Goal: Information Seeking & Learning: Learn about a topic

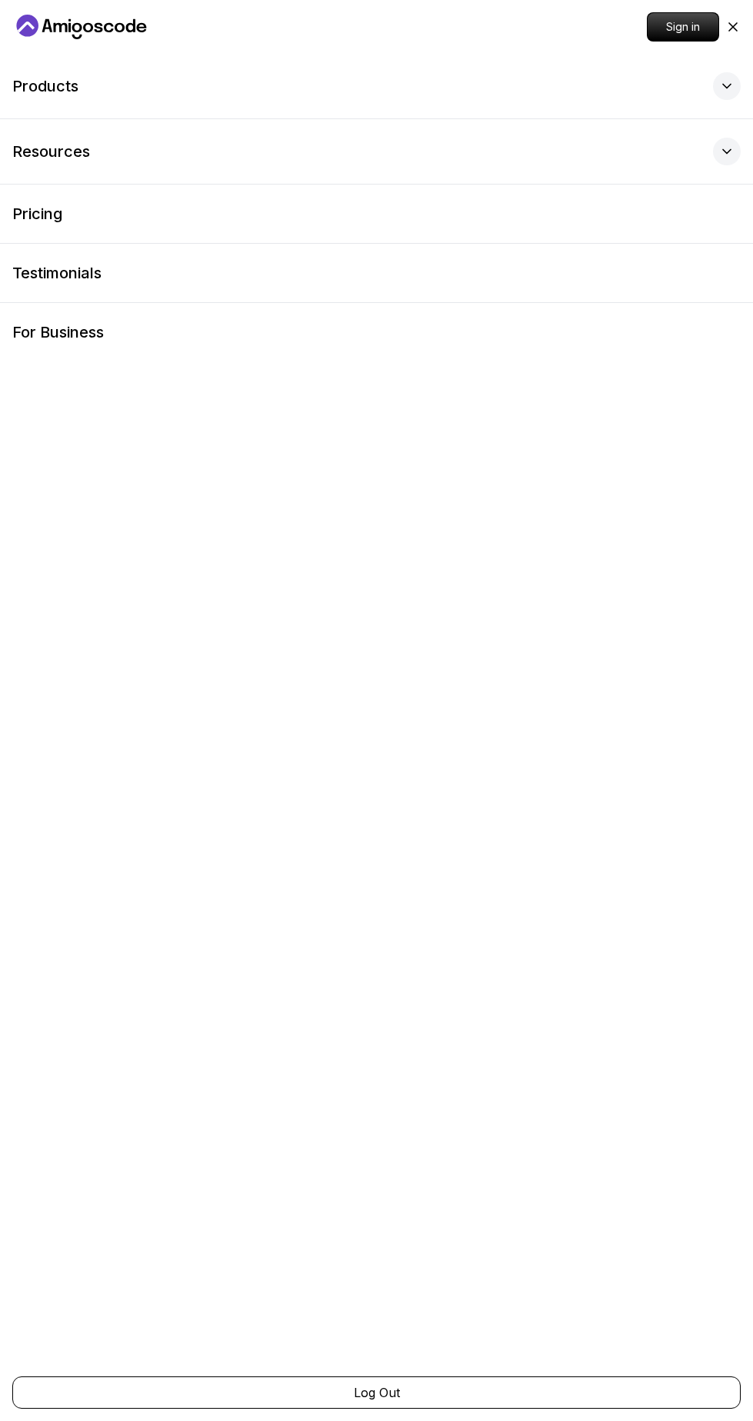
click at [706, 32] on p "Sign in" at bounding box center [683, 27] width 71 height 28
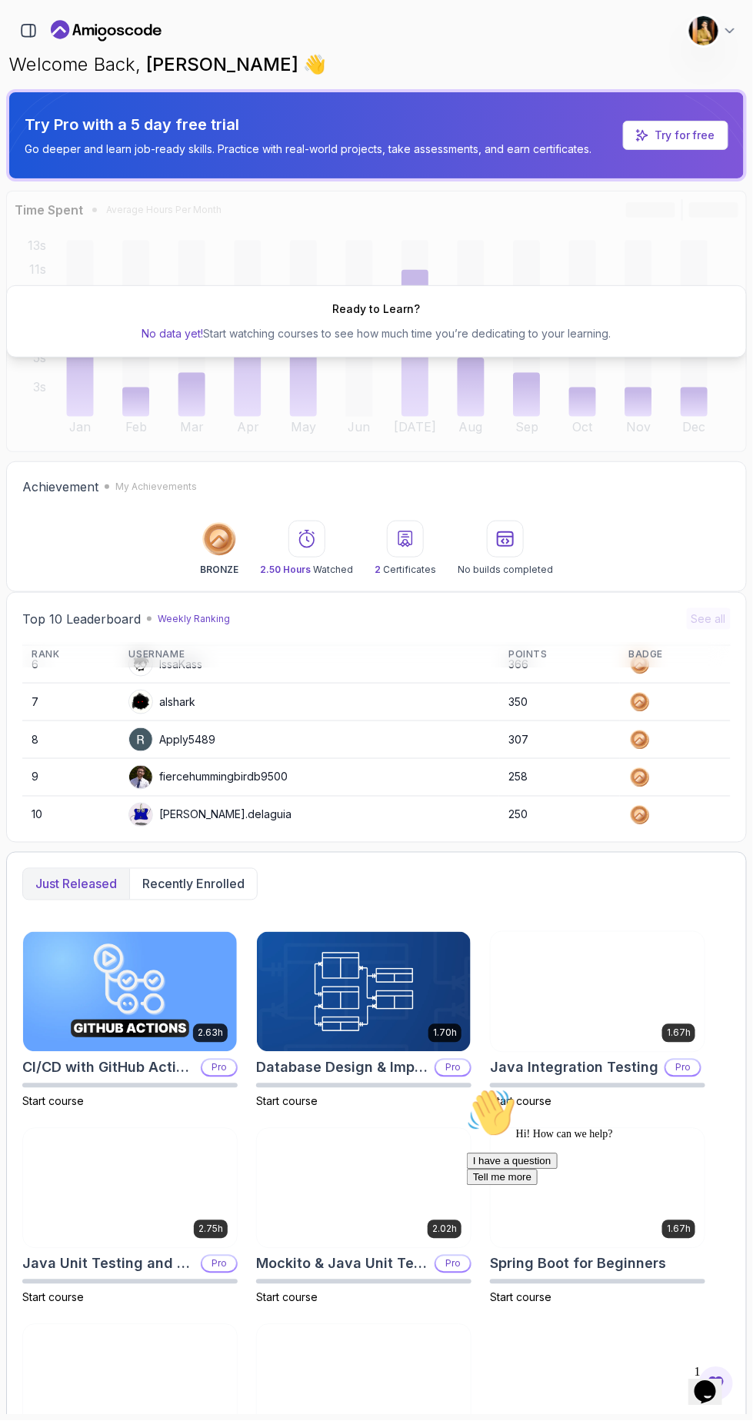
scroll to position [212, 0]
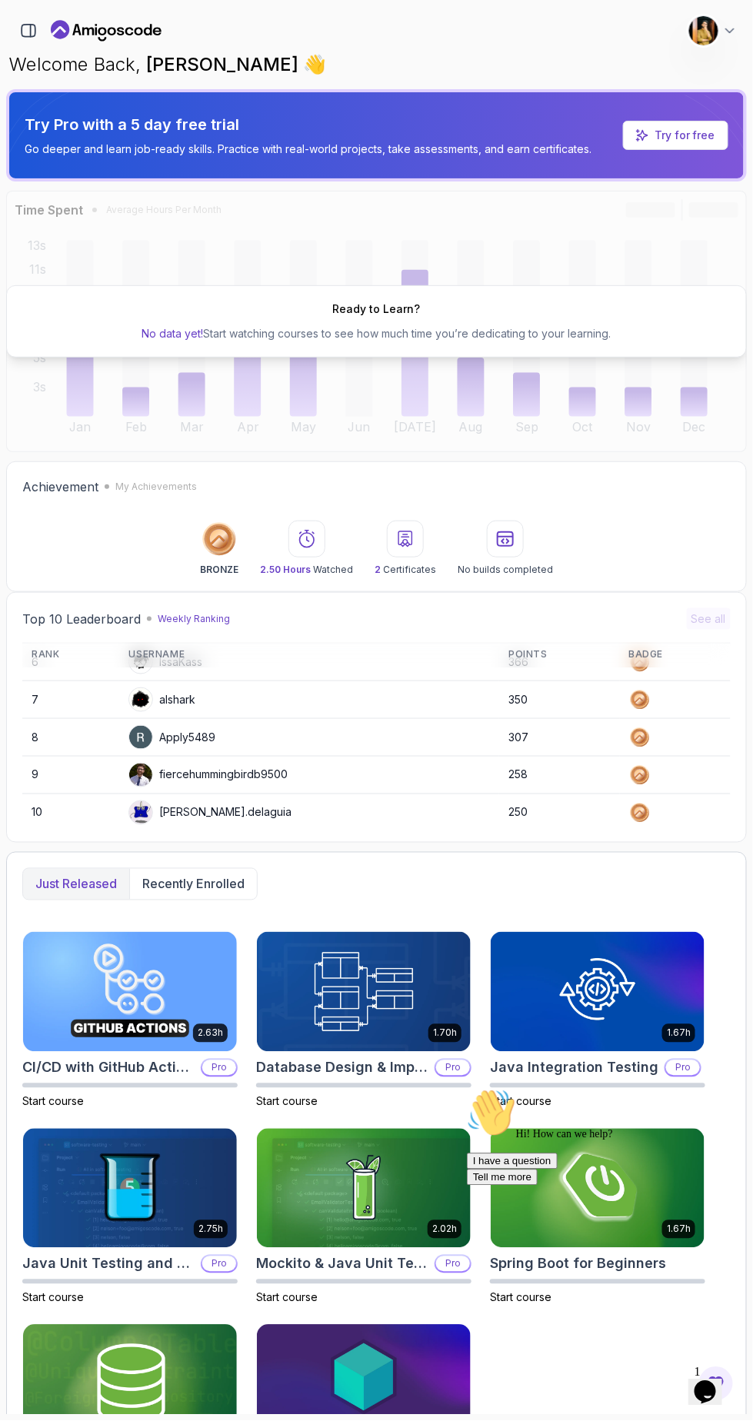
click at [553, 1185] on div "Hi! How can we help? I have a question Tell me more" at bounding box center [604, 1136] width 277 height 97
click at [466, 1088] on icon "Chat attention grabber" at bounding box center [466, 1088] width 0 height 0
click at [734, 31] on icon at bounding box center [729, 30] width 15 height 15
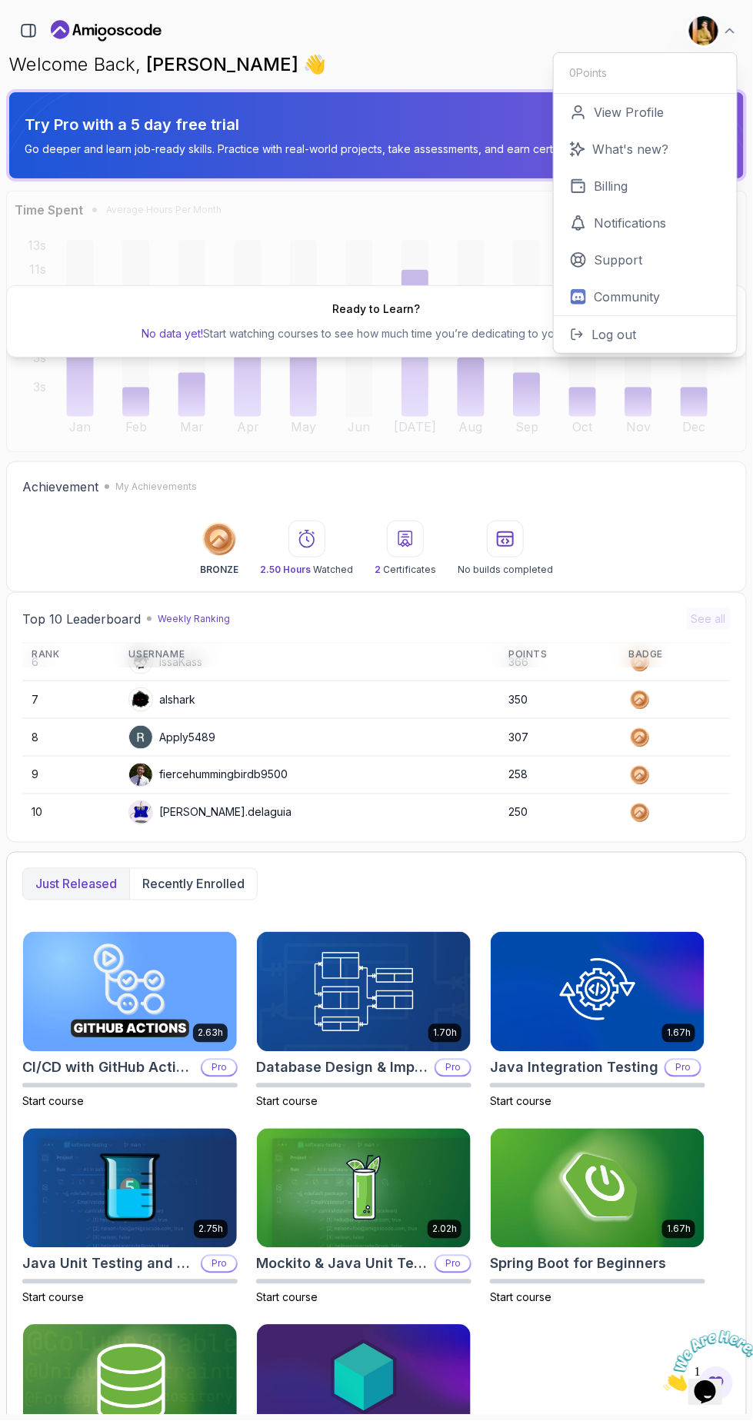
click at [680, 106] on link "View Profile" at bounding box center [645, 112] width 183 height 37
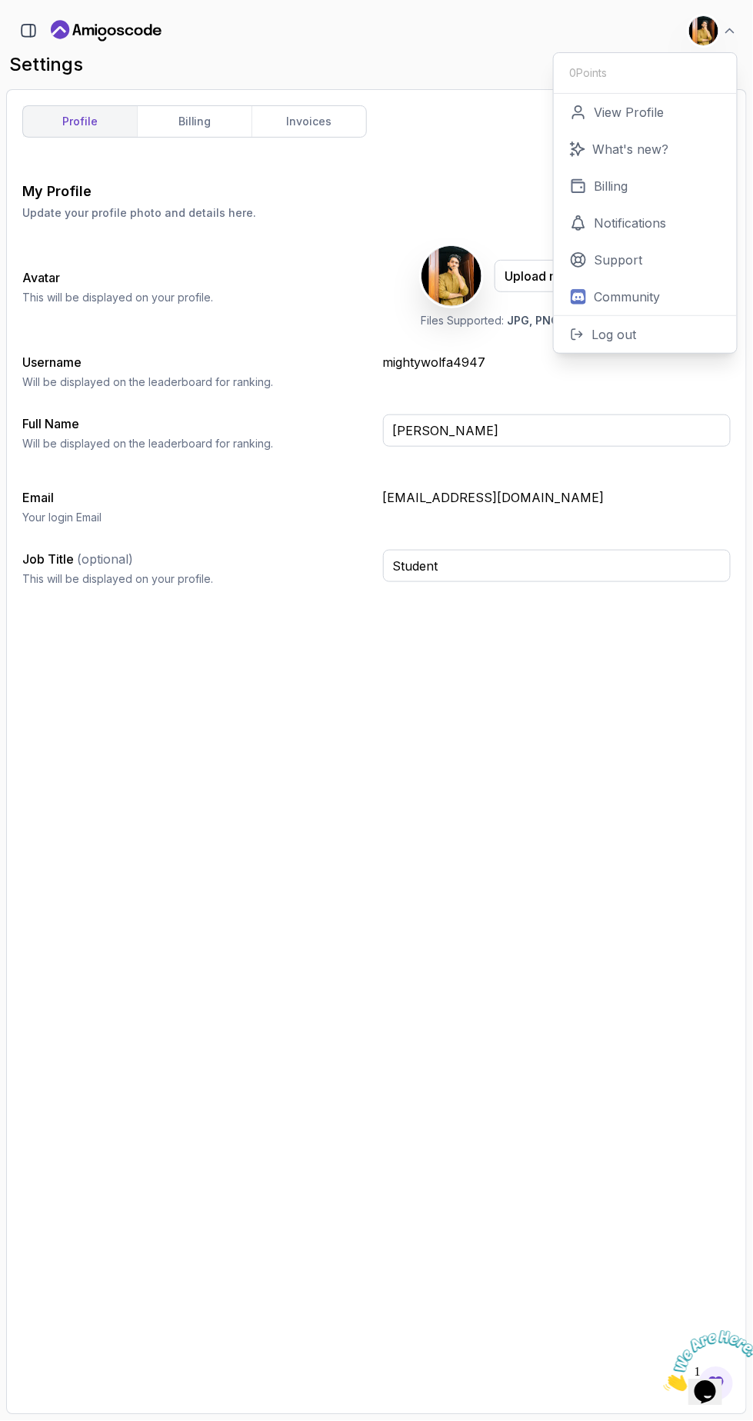
click at [338, 114] on link "invoices" at bounding box center [309, 121] width 115 height 31
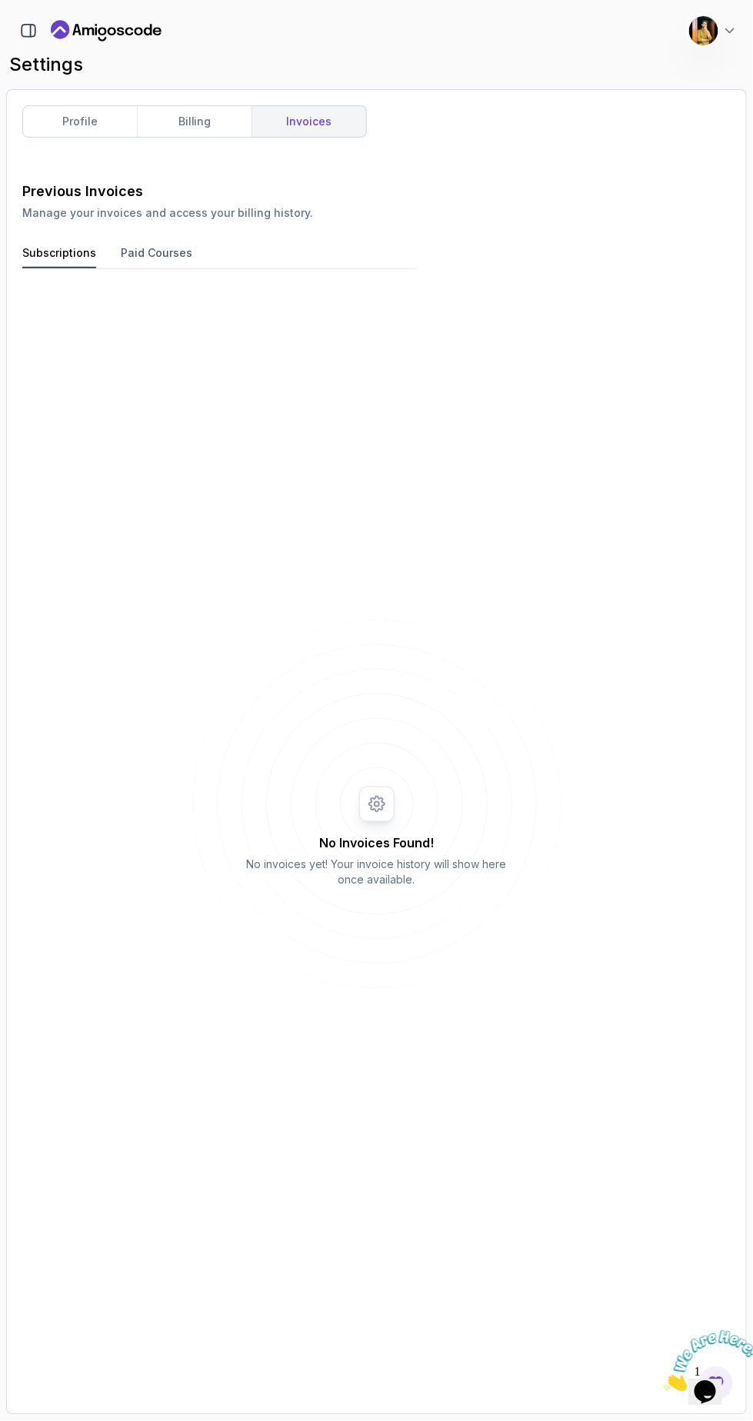
click at [730, 31] on icon at bounding box center [729, 30] width 15 height 15
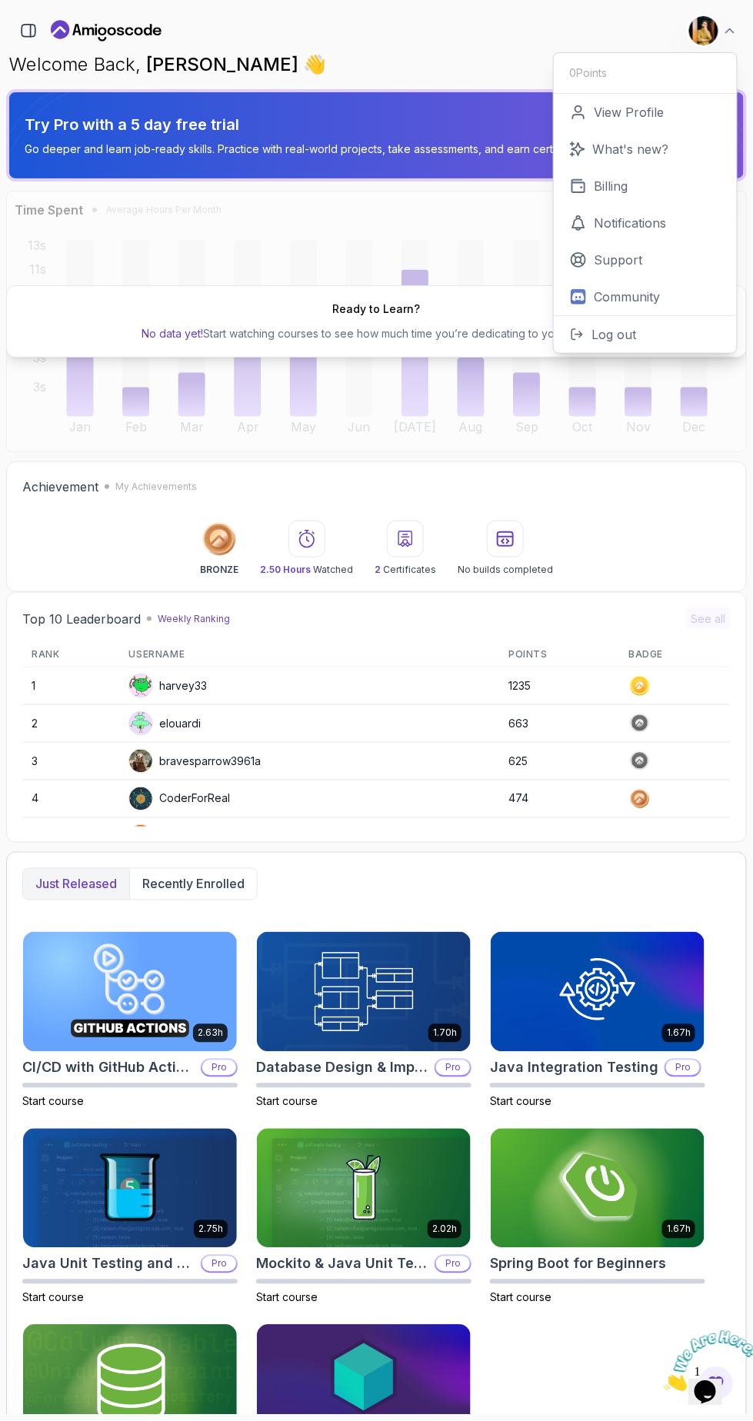
scroll to position [114, 0]
click at [585, 1304] on div "2.63h CI/CD with GitHub Actions Pro Start course 1.70h Database Design & Implem…" at bounding box center [376, 1216] width 708 height 571
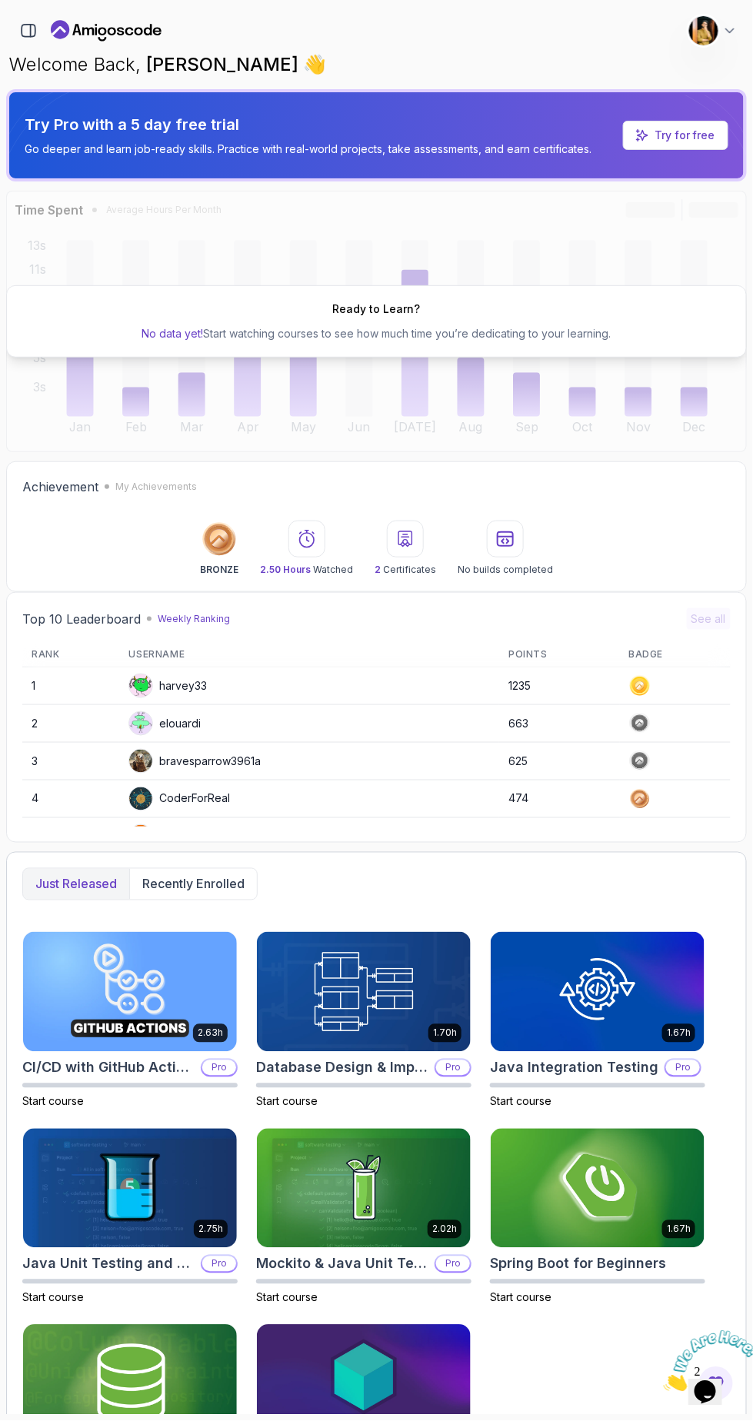
click at [621, 1129] on img at bounding box center [598, 1189] width 214 height 120
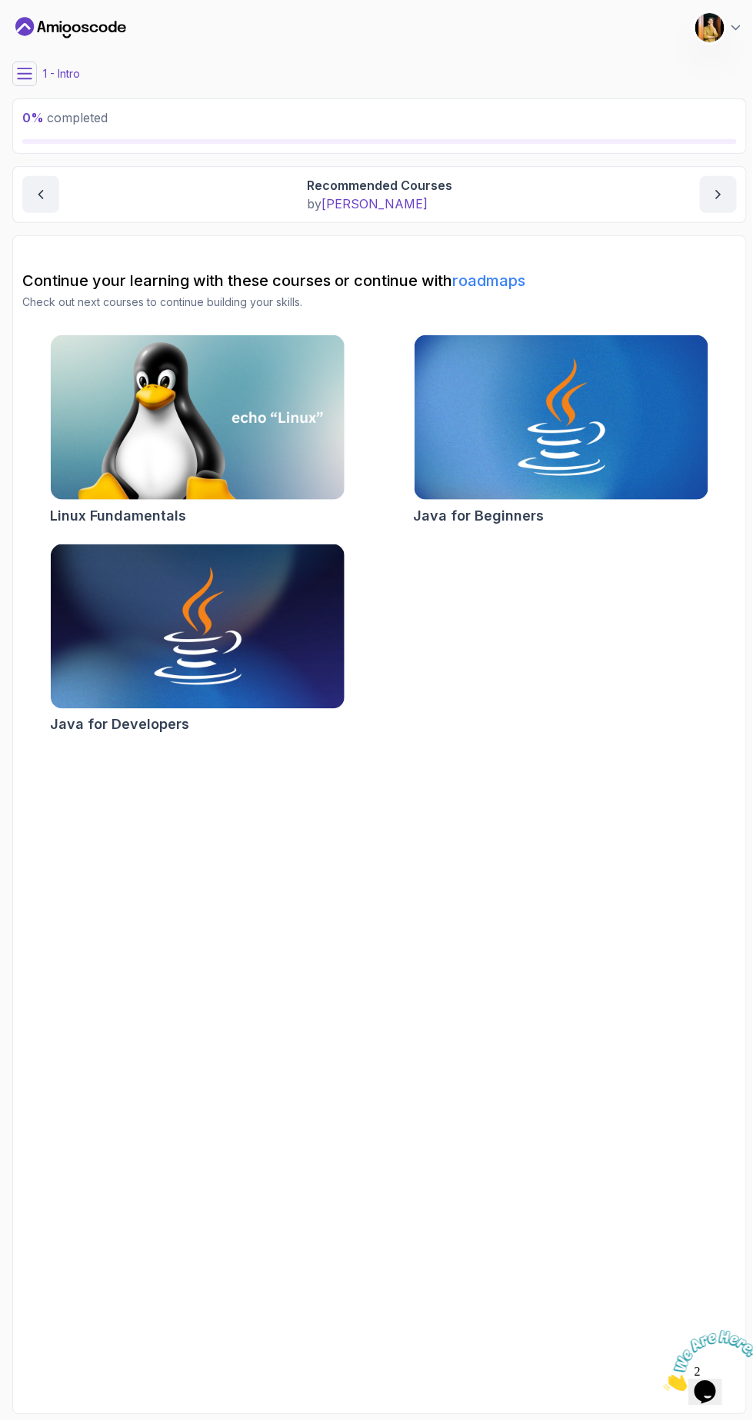
click at [295, 629] on img at bounding box center [198, 627] width 294 height 165
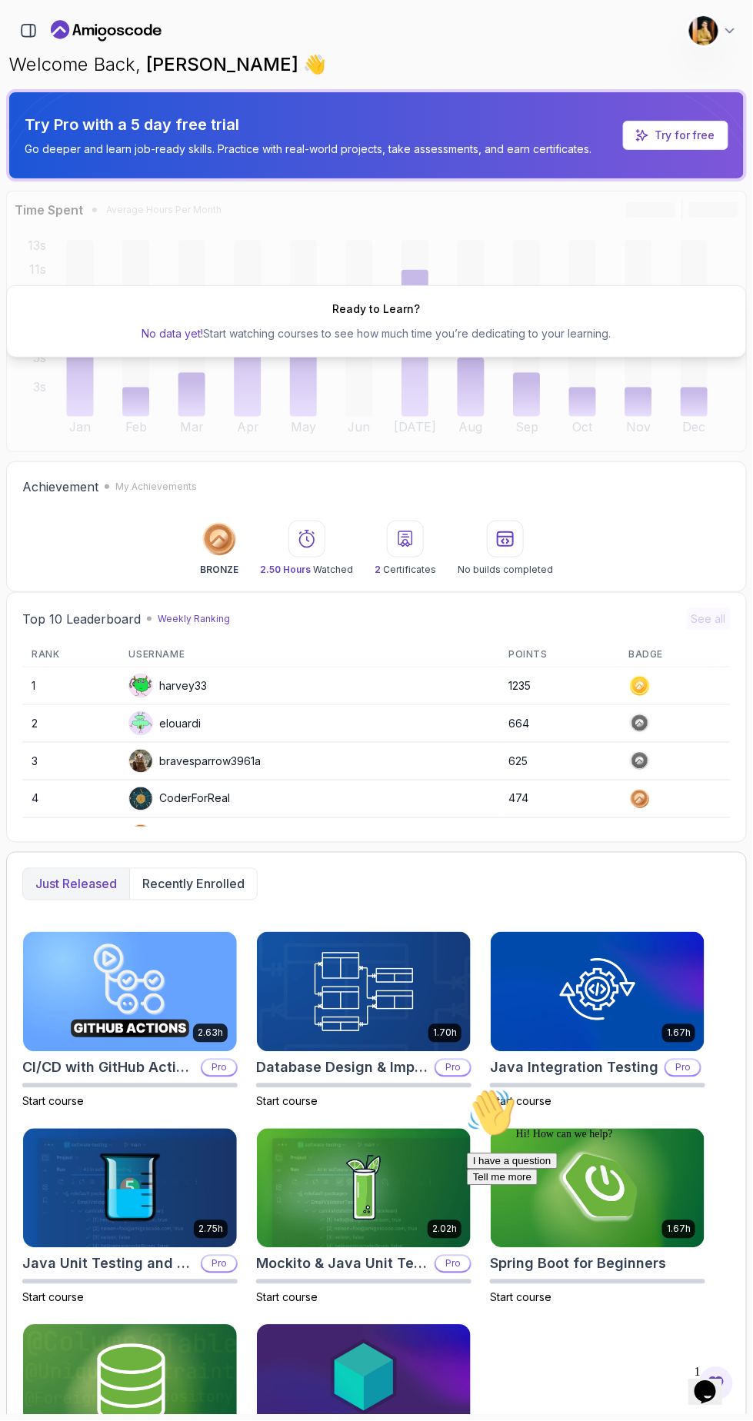
click at [225, 879] on p "Recently enrolled" at bounding box center [193, 884] width 102 height 18
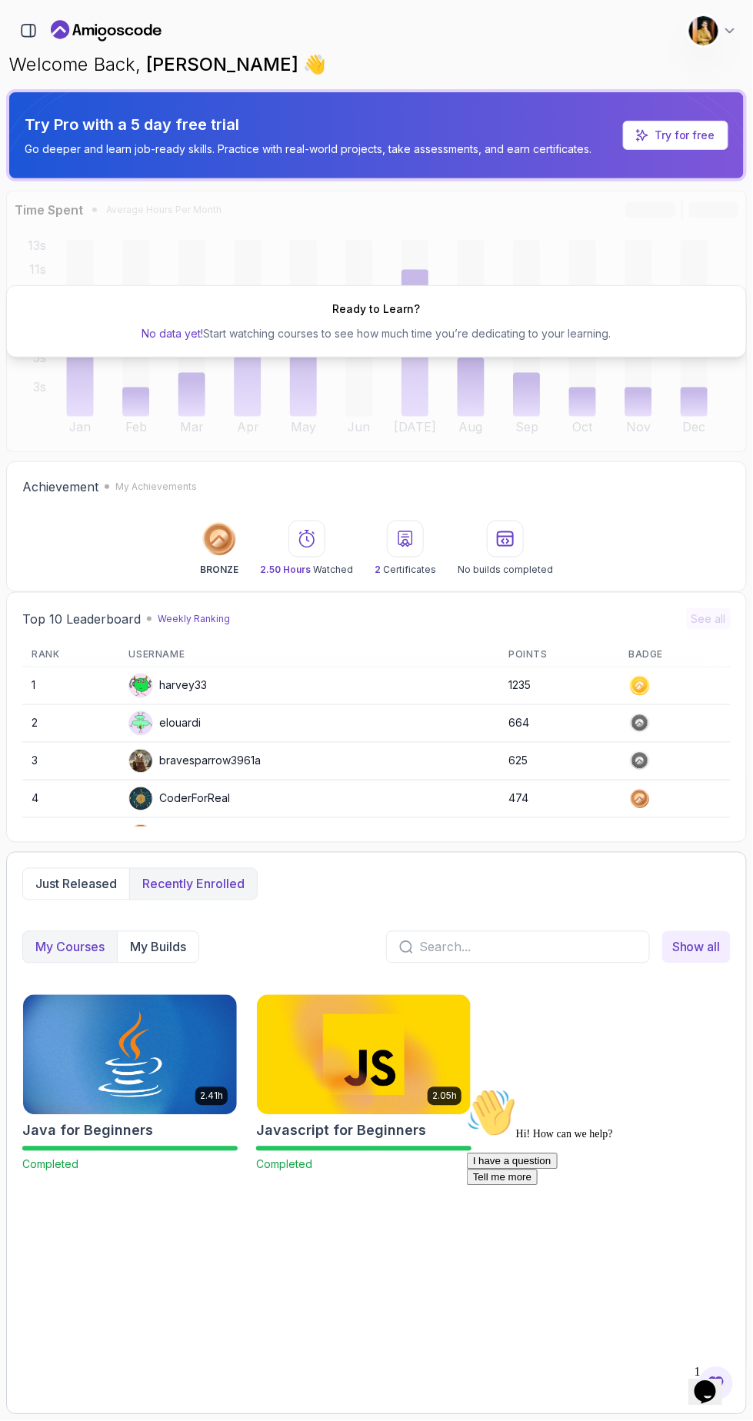
click at [634, 1131] on div "2.41h Java for Beginners Completed 2.05h Javascript for Beginners Completed" at bounding box center [376, 1083] width 708 height 178
click at [79, 947] on p "My Courses" at bounding box center [69, 947] width 69 height 18
click at [192, 938] on button "My Builds" at bounding box center [158, 947] width 82 height 31
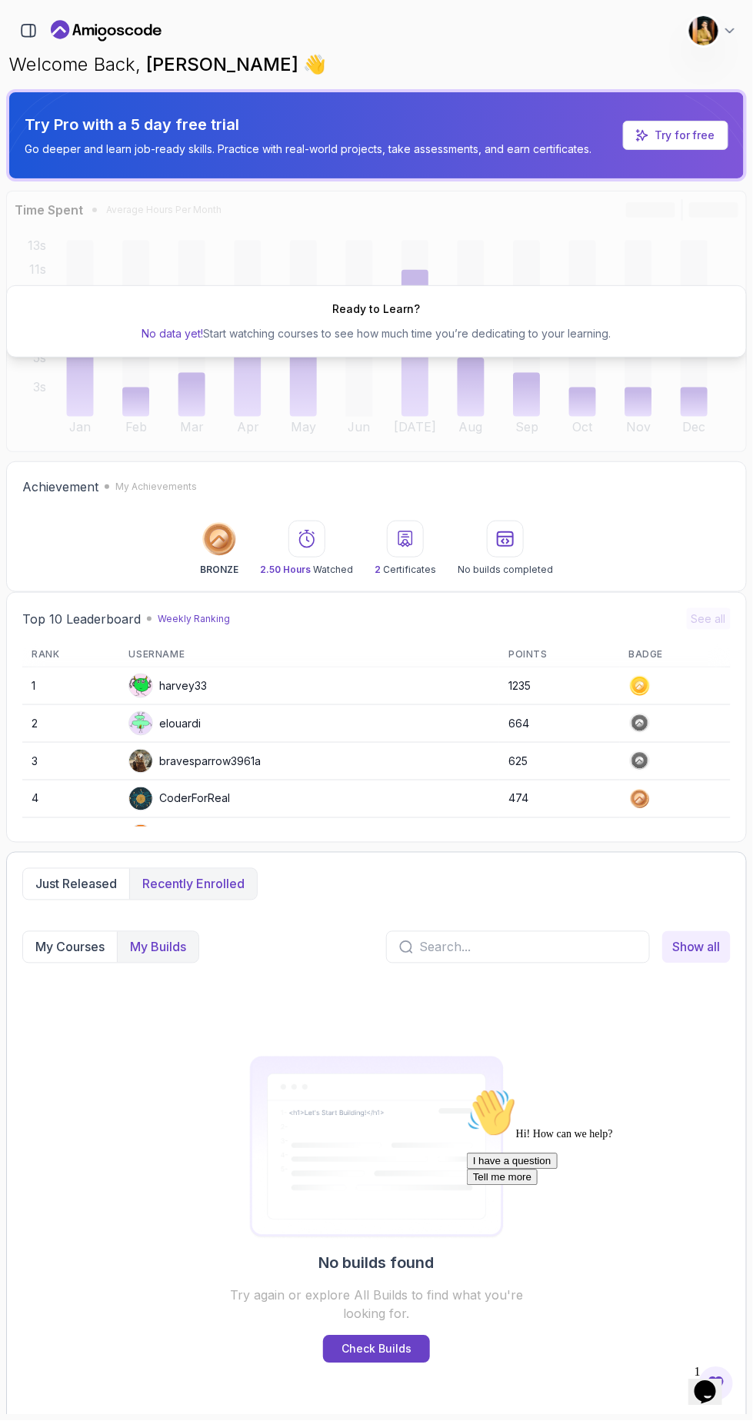
click at [89, 950] on p "My Courses" at bounding box center [69, 947] width 69 height 18
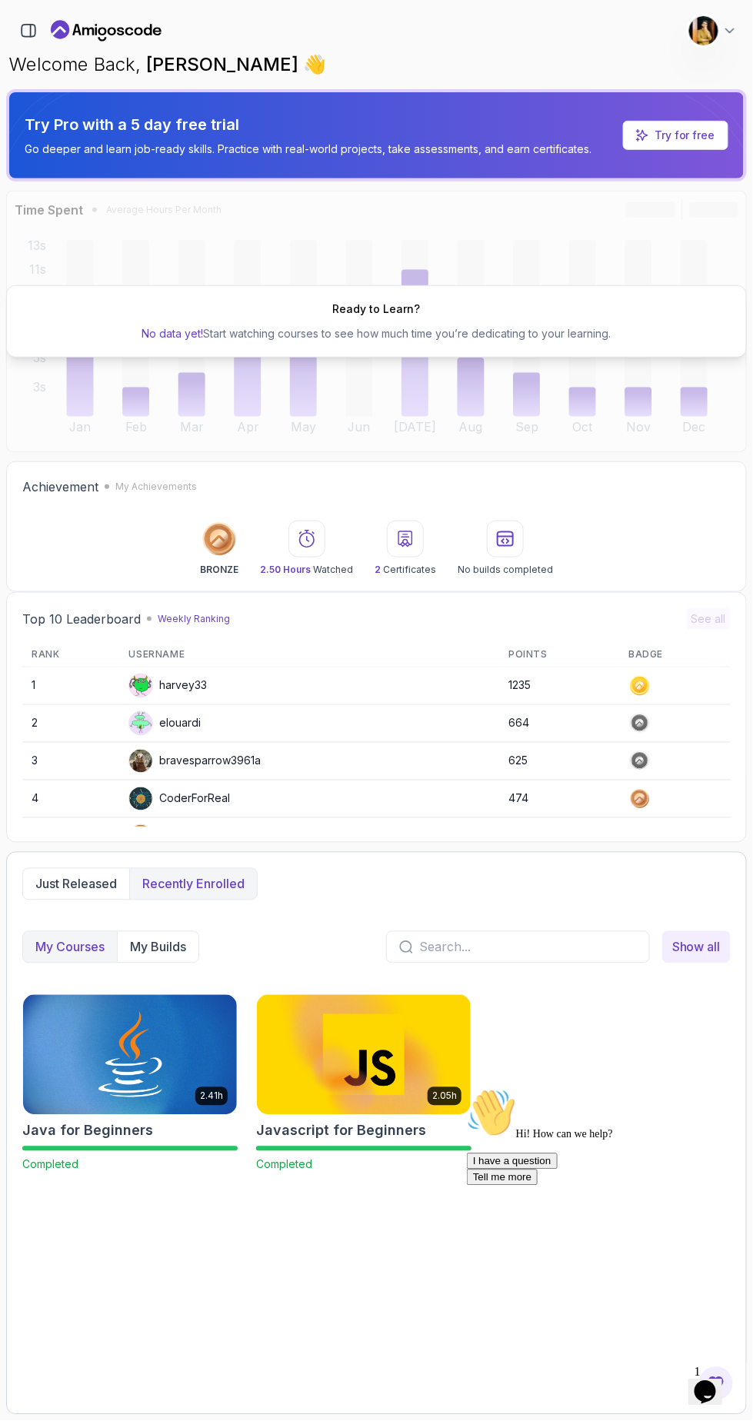
click at [97, 883] on p "Just released" at bounding box center [76, 884] width 82 height 18
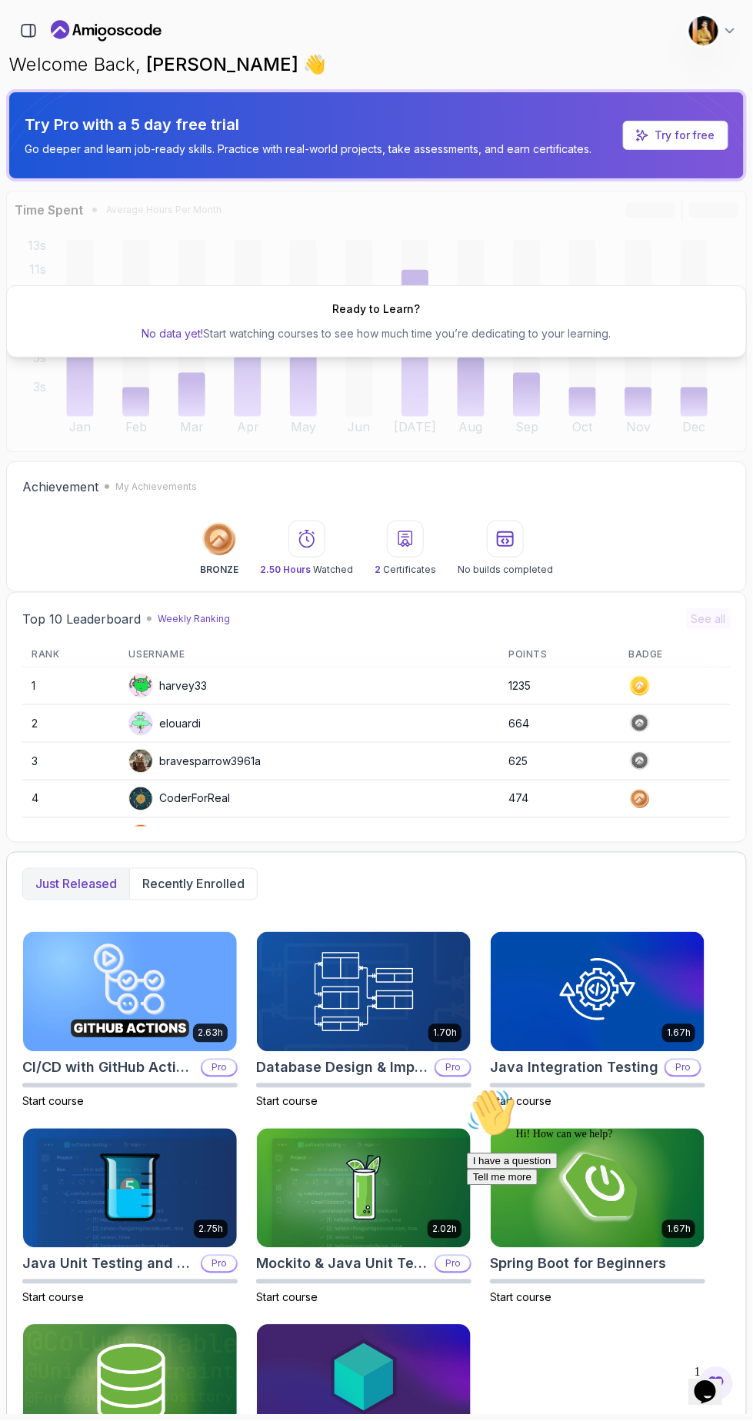
click at [635, 1178] on img at bounding box center [598, 1189] width 214 height 120
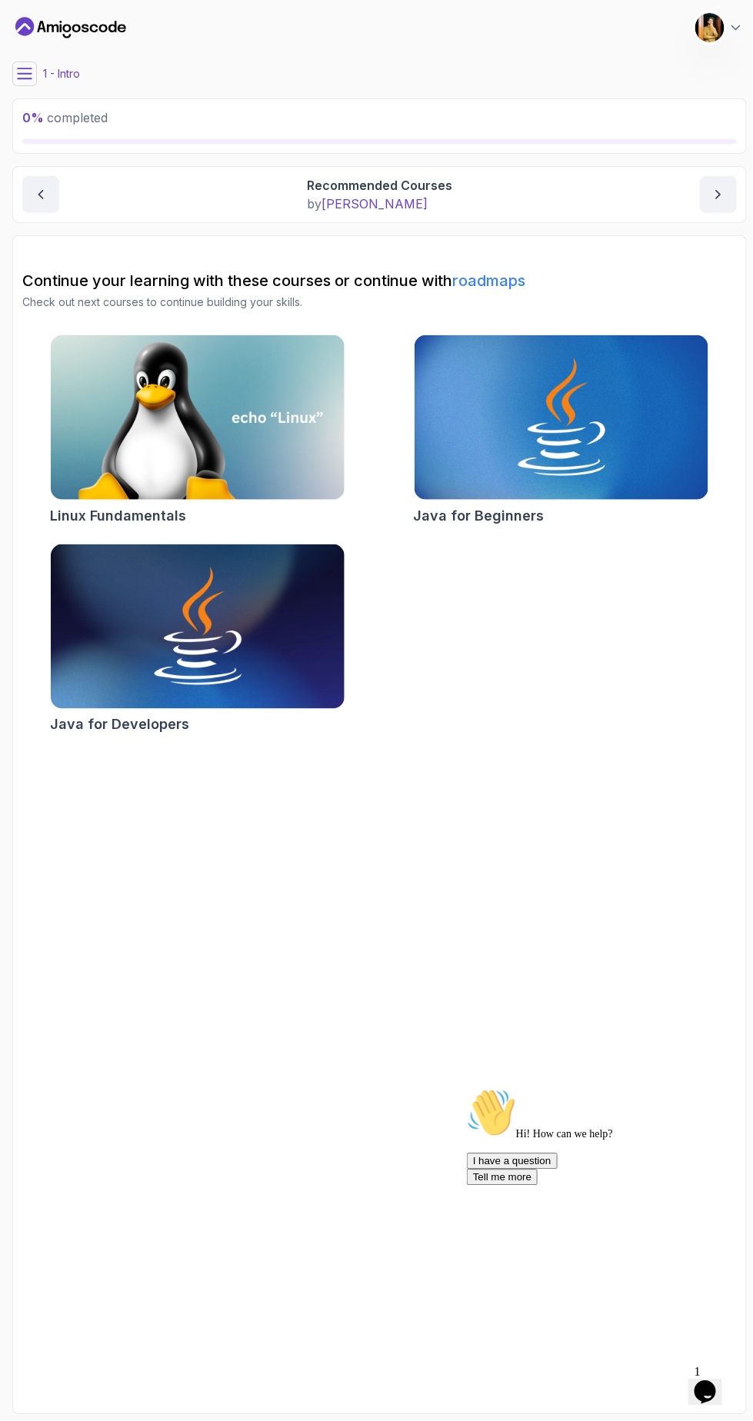
click at [501, 377] on img at bounding box center [562, 417] width 294 height 165
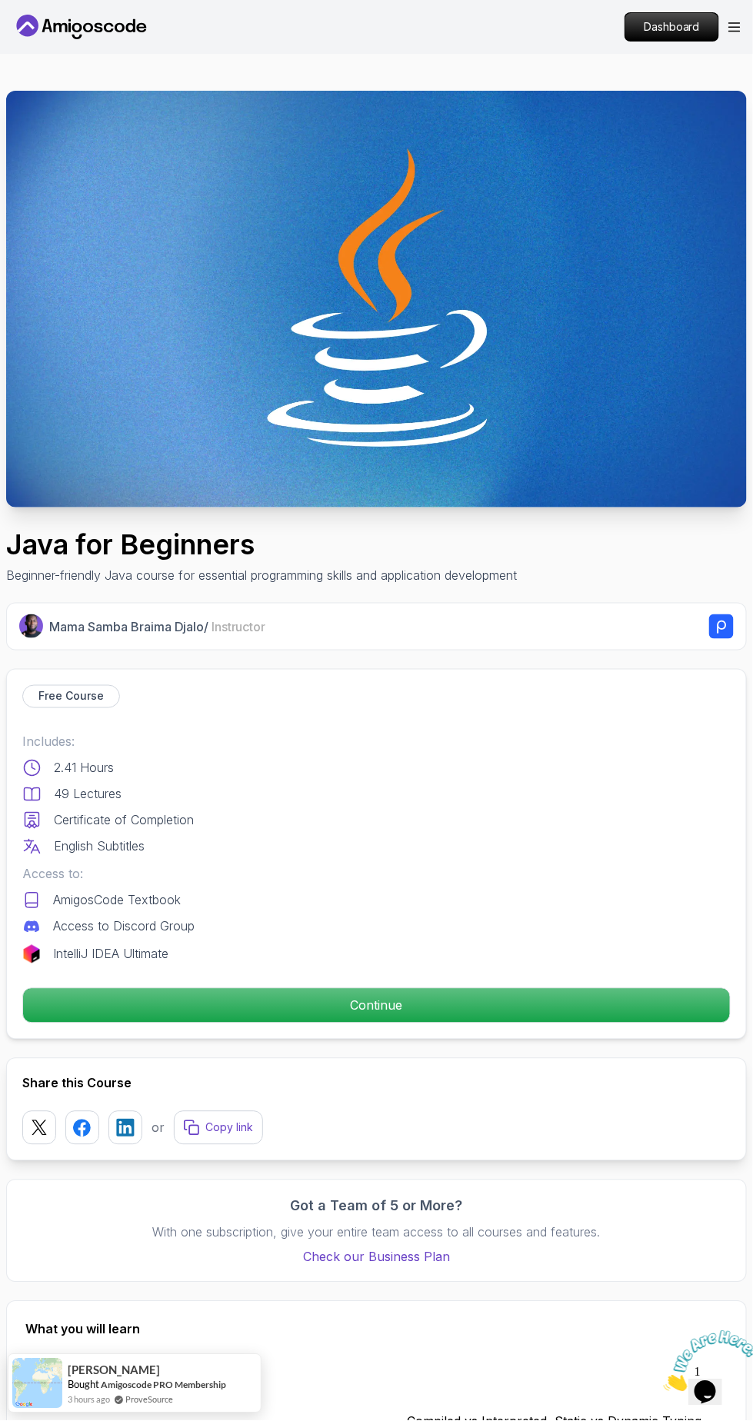
click at [544, 669] on div "Free Course Includes: 2.41 Hours 49 Lectures Certificate of Completion English …" at bounding box center [376, 854] width 741 height 371
click at [33, 25] on icon at bounding box center [27, 26] width 22 height 22
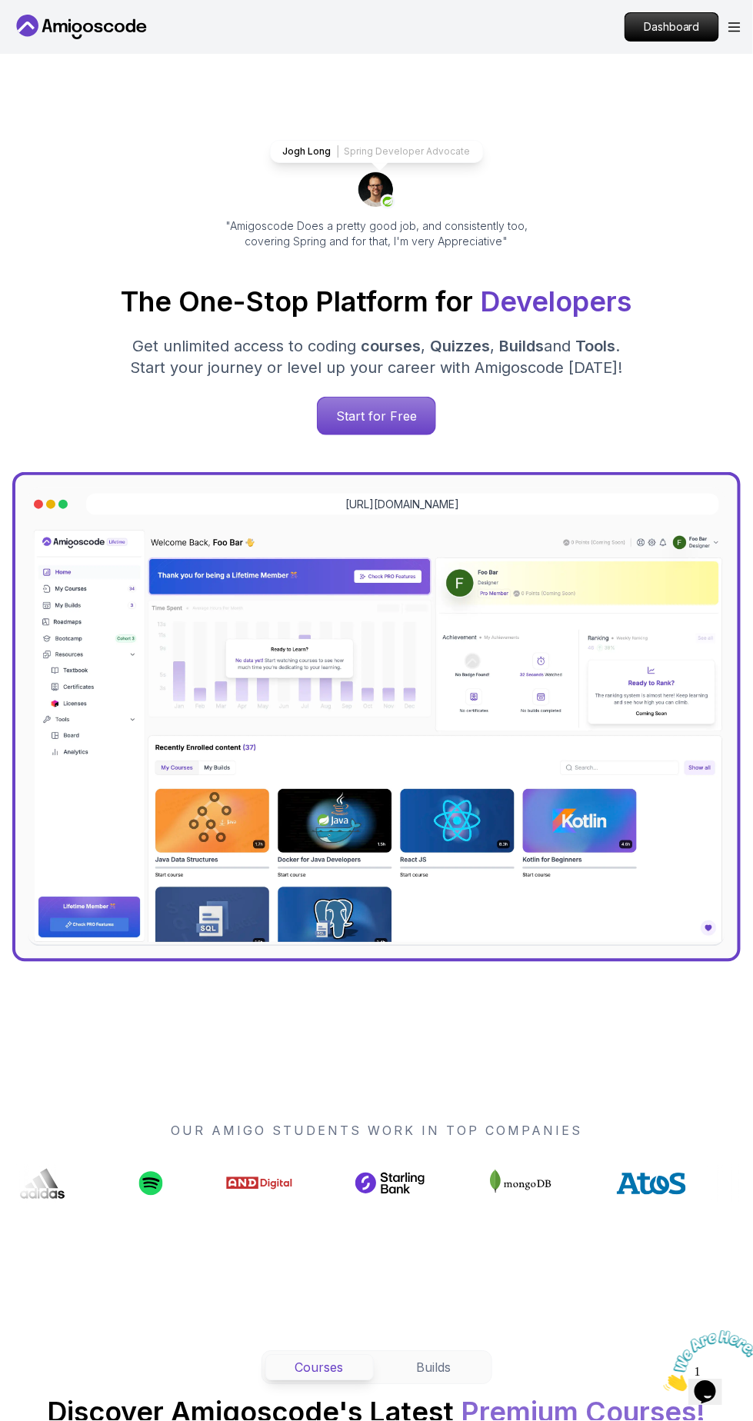
click at [403, 408] on p "Start for Free" at bounding box center [377, 416] width 118 height 37
